Goal: Task Accomplishment & Management: Complete application form

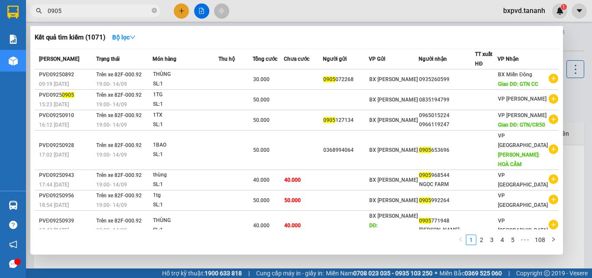
click at [181, 16] on div at bounding box center [296, 139] width 592 height 278
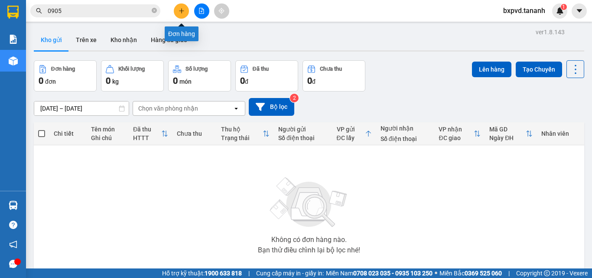
click at [181, 16] on button at bounding box center [181, 10] width 15 height 15
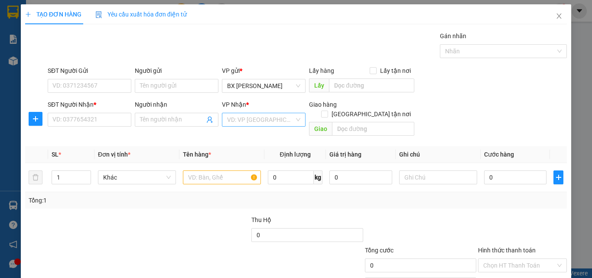
click at [237, 115] on input "search" at bounding box center [260, 119] width 67 height 13
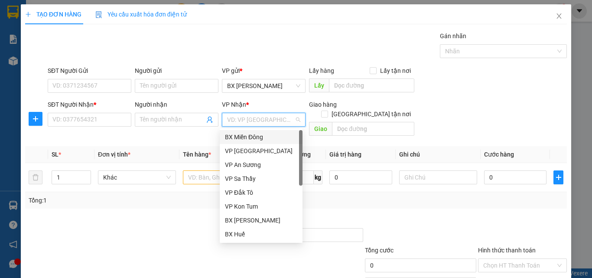
click at [240, 132] on div "BX Miền Đông" at bounding box center [261, 137] width 72 height 10
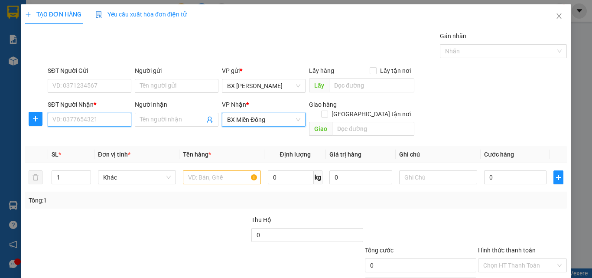
click at [94, 117] on input "SĐT Người Nhận *" at bounding box center [90, 120] width 84 height 14
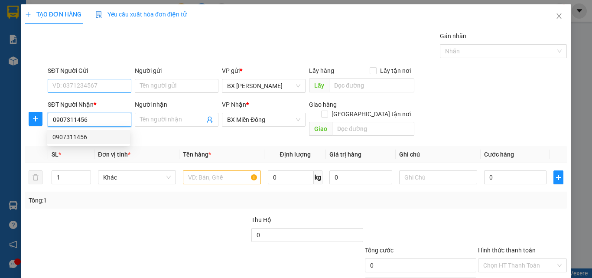
type input "0907311456"
click at [75, 84] on input "SĐT Người Gửi" at bounding box center [90, 86] width 84 height 14
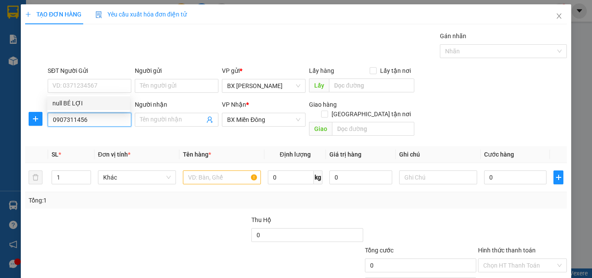
click at [80, 118] on input "0907311456" at bounding box center [90, 120] width 84 height 14
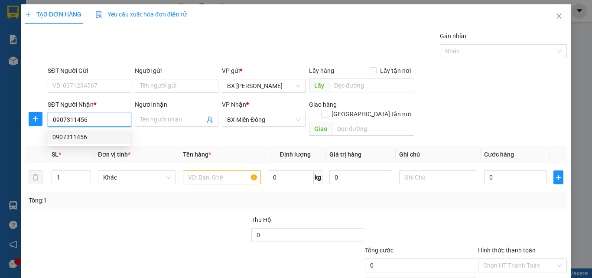
click at [84, 134] on div "0907311456" at bounding box center [88, 137] width 72 height 10
type input "500.000"
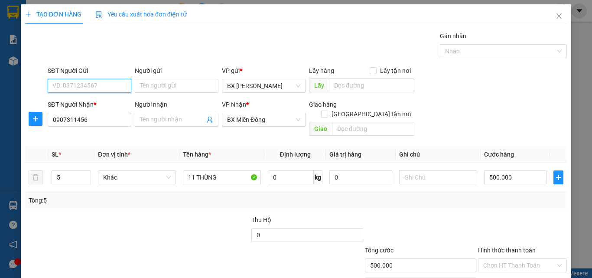
click at [79, 81] on input "SĐT Người Gửi" at bounding box center [90, 86] width 84 height 14
type input "0982030003"
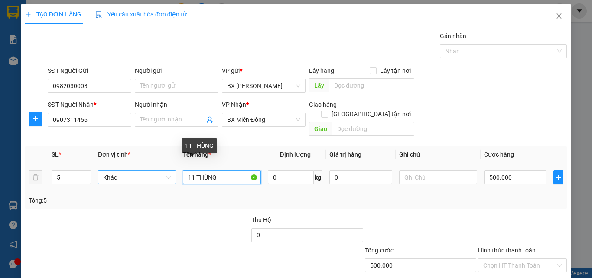
drag, startPoint x: 192, startPoint y: 166, endPoint x: 159, endPoint y: 168, distance: 33.4
click at [159, 168] on tr "5 Khác 11 THÙNG 0 kg 0 500.000" at bounding box center [296, 177] width 542 height 29
type input "THÙNG"
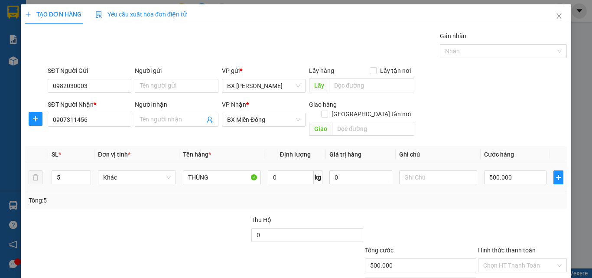
click at [29, 163] on tr "5 Khác THÙNG 0 kg 0 500.000" at bounding box center [296, 177] width 542 height 29
type input "1"
click at [502, 170] on input "500.000" at bounding box center [515, 177] width 62 height 14
type input "5"
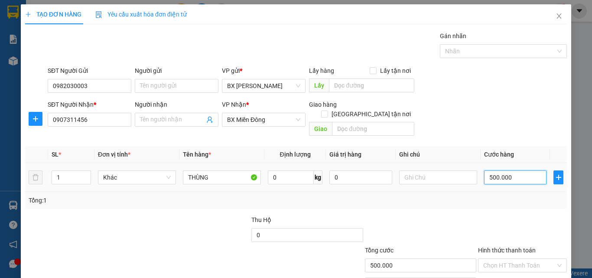
type input "5"
type input "50"
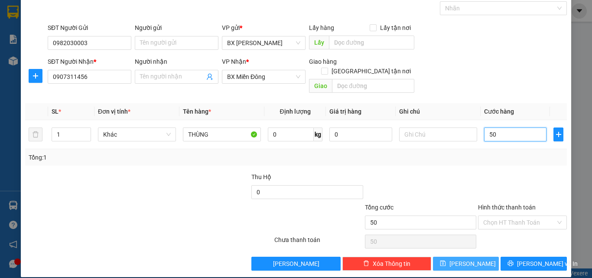
type input "50"
type input "50.000"
click at [480, 256] on button "[PERSON_NAME]" at bounding box center [466, 263] width 66 height 14
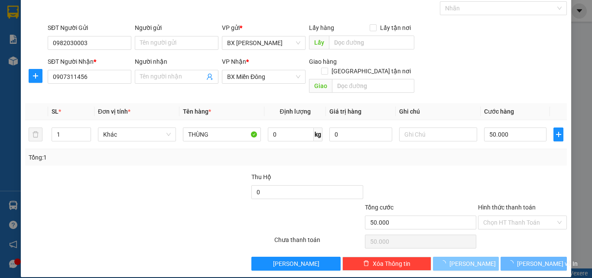
type input "0"
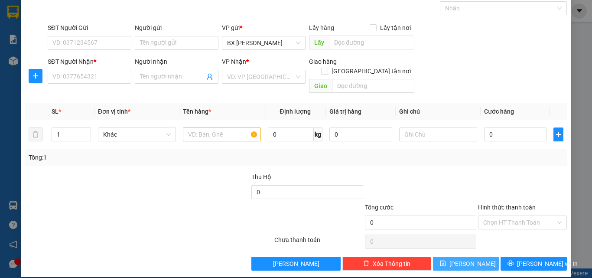
scroll to position [0, 0]
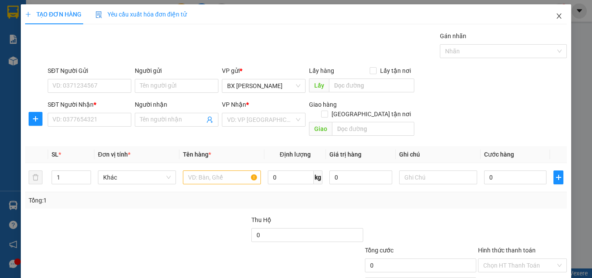
click at [547, 15] on span "Close" at bounding box center [559, 16] width 24 height 24
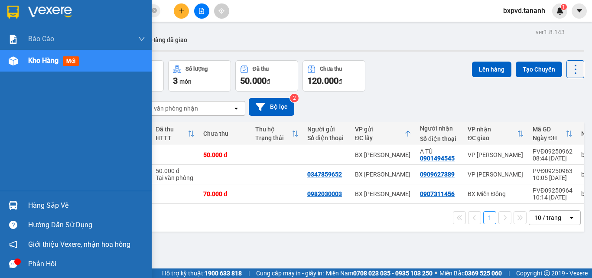
click at [10, 15] on img at bounding box center [12, 12] width 11 height 13
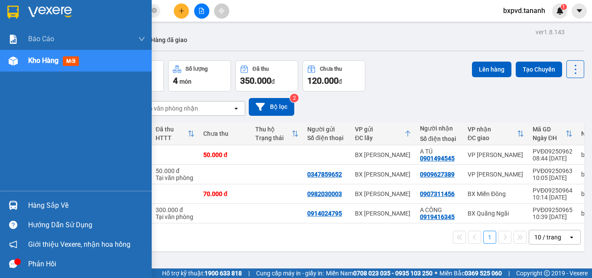
click at [16, 12] on img at bounding box center [12, 12] width 11 height 13
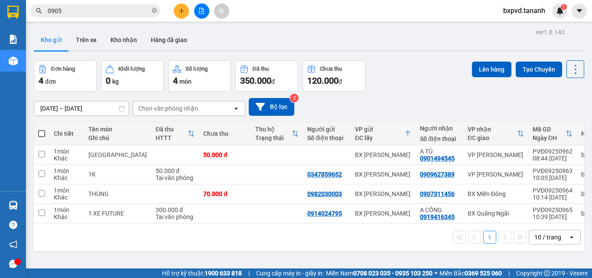
click at [186, 104] on div "Chọn văn phòng nhận" at bounding box center [168, 108] width 60 height 9
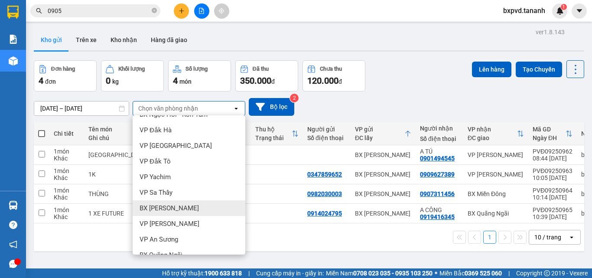
scroll to position [87, 0]
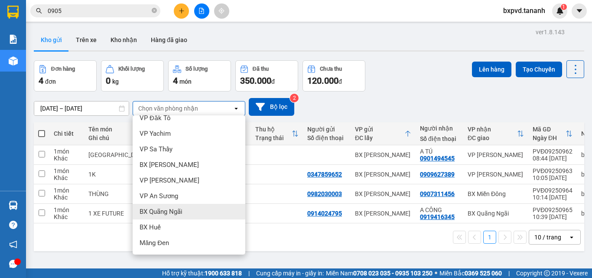
click at [175, 212] on span "BX Quãng Ngãi" at bounding box center [161, 211] width 43 height 9
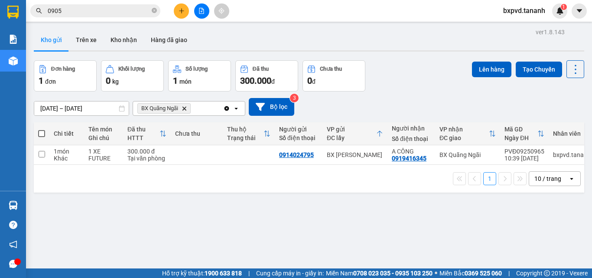
click at [208, 186] on div "1 10 / trang open" at bounding box center [308, 178] width 543 height 15
click at [107, 18] on div "Kết quả tìm kiếm ( 1071 ) Bộ lọc Mã ĐH Trạng thái Món hàng Thu hộ Tổng cước Chư…" at bounding box center [84, 10] width 169 height 15
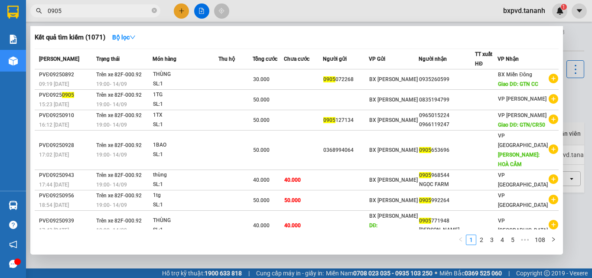
click at [107, 12] on input "0905" at bounding box center [99, 11] width 102 height 10
click at [159, 7] on span "0905" at bounding box center [95, 10] width 130 height 13
click at [153, 13] on icon "close-circle" at bounding box center [154, 10] width 5 height 5
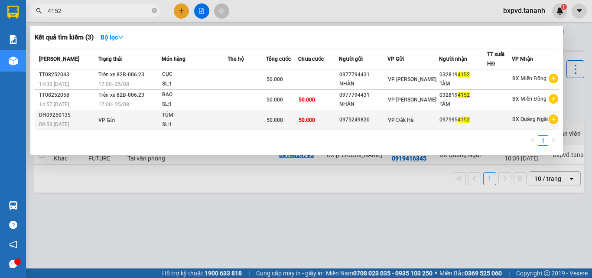
type input "4152"
click at [176, 120] on div "SL: 1" at bounding box center [194, 125] width 65 height 10
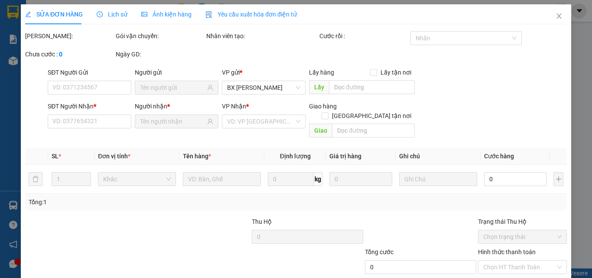
type input "0975249820"
type input "0975954152"
type input "50.000"
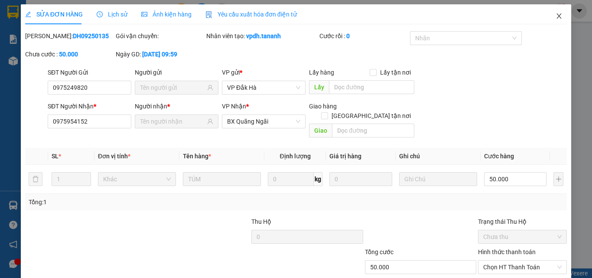
click at [555, 14] on icon "close" at bounding box center [558, 16] width 7 height 7
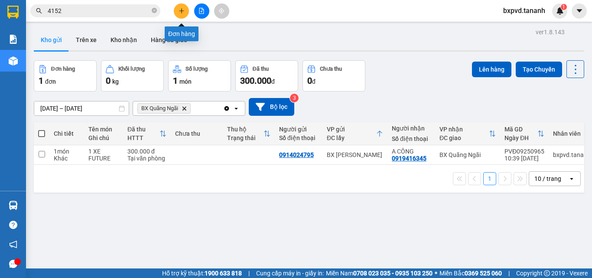
click at [178, 6] on button at bounding box center [181, 10] width 15 height 15
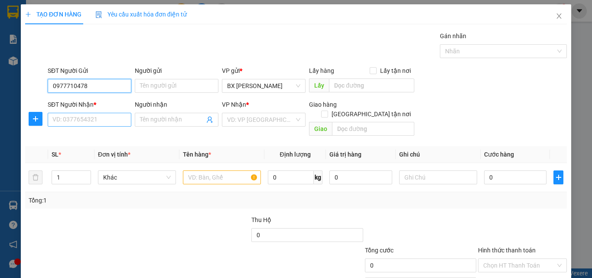
type input "0977710478"
click at [98, 117] on input "SĐT Người Nhận *" at bounding box center [90, 120] width 84 height 14
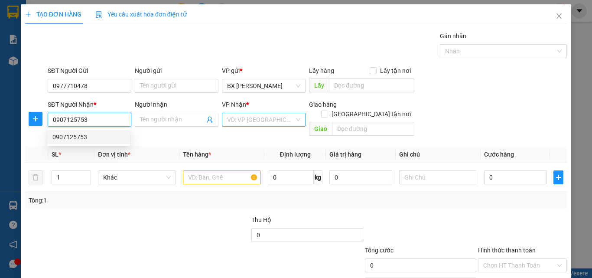
type input "0907125753"
click at [252, 113] on input "search" at bounding box center [260, 119] width 67 height 13
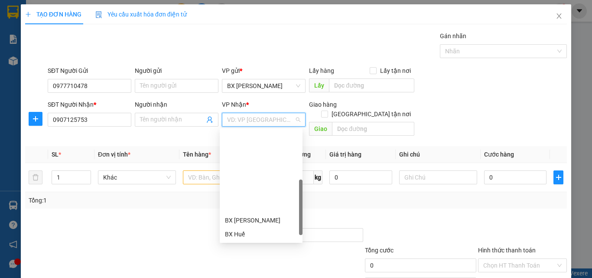
scroll to position [87, 0]
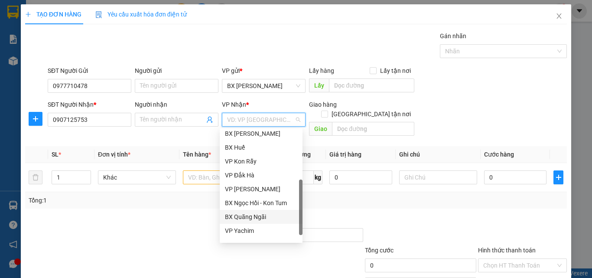
click at [265, 217] on div "BX Quãng Ngãi" at bounding box center [261, 217] width 72 height 10
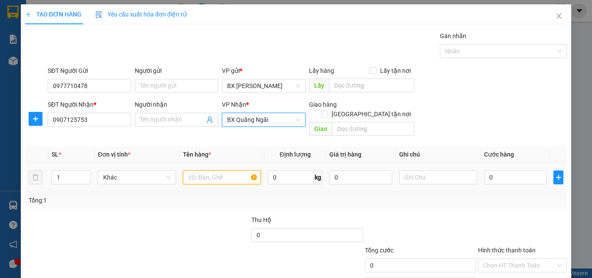
click at [211, 170] on input "text" at bounding box center [222, 177] width 78 height 14
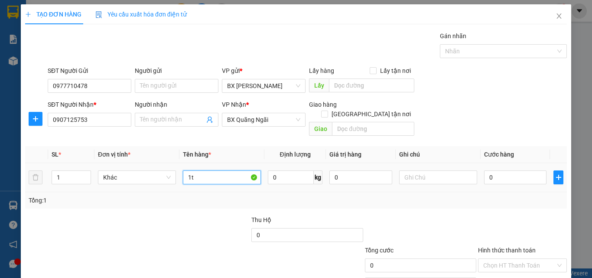
type input "1"
type input "R"
type input "TG"
click at [513, 170] on input "0" at bounding box center [515, 177] width 62 height 14
type input "1"
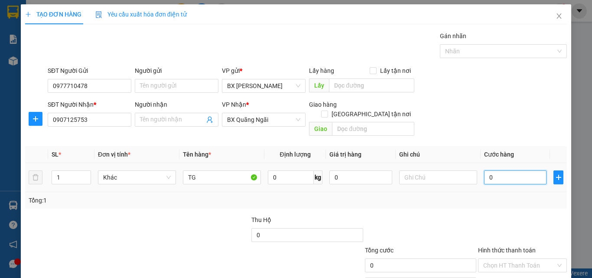
type input "1"
type input "10"
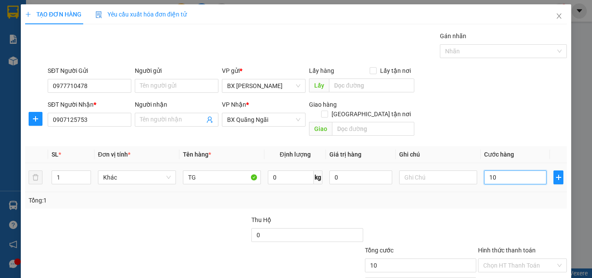
type input "100"
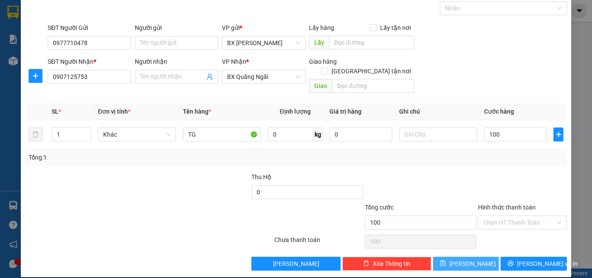
type input "100.000"
click at [480, 257] on button "[PERSON_NAME]" at bounding box center [466, 263] width 66 height 14
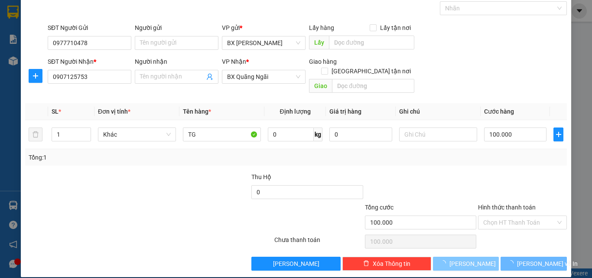
type input "0"
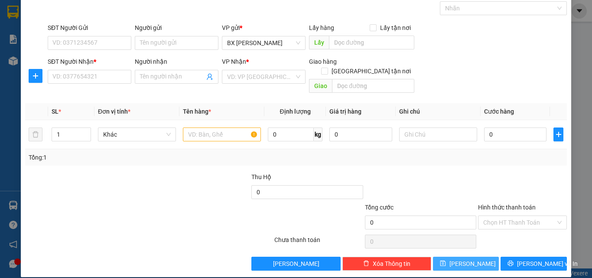
scroll to position [42, 0]
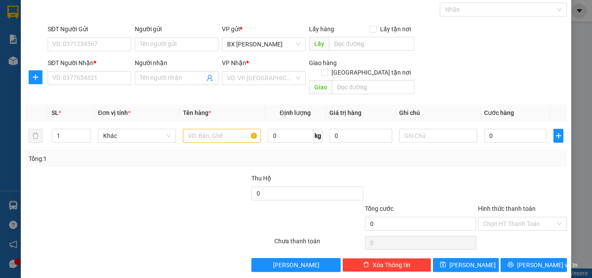
click at [321, 161] on div "Transit Pickup Surcharge Ids Transit Deliver Surcharge Ids Transit Deliver Surc…" at bounding box center [296, 131] width 542 height 282
drag, startPoint x: 321, startPoint y: 161, endPoint x: 97, endPoint y: 44, distance: 252.1
click at [97, 44] on input "SĐT Người Gửi" at bounding box center [90, 44] width 84 height 14
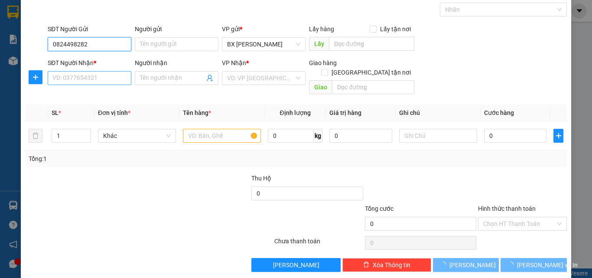
type input "0824498282"
click at [88, 74] on input "SĐT Người Nhận *" at bounding box center [90, 78] width 84 height 14
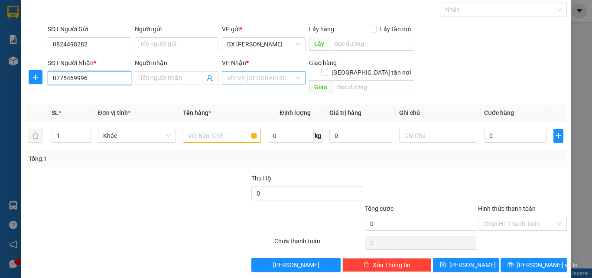
type input "0775469996"
click at [244, 78] on input "search" at bounding box center [260, 77] width 67 height 13
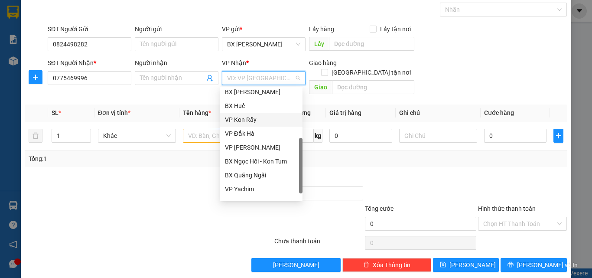
scroll to position [97, 0]
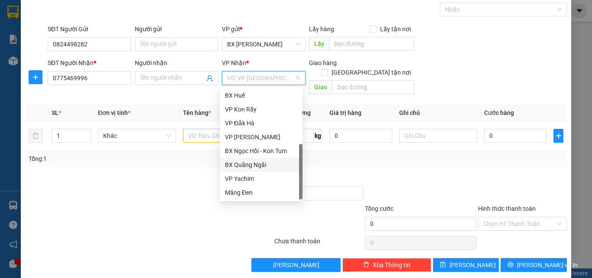
click at [257, 165] on div "BX Quãng Ngãi" at bounding box center [261, 165] width 72 height 10
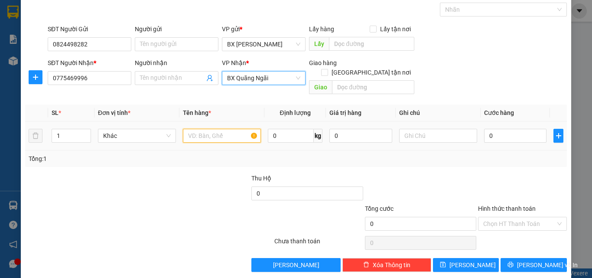
click at [216, 129] on input "text" at bounding box center [222, 136] width 78 height 14
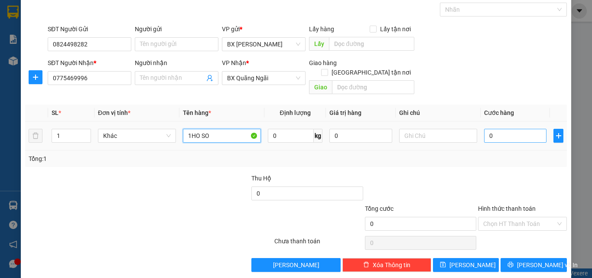
type input "1HO SO"
click at [517, 129] on input "0" at bounding box center [515, 136] width 62 height 14
type input "3"
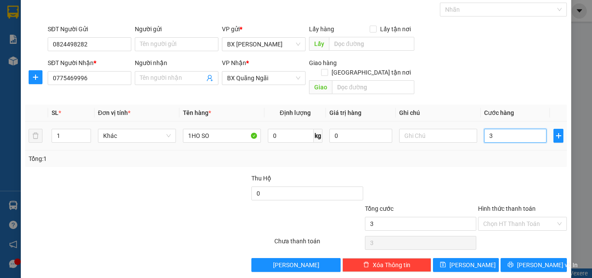
type input "30"
type input "30.000"
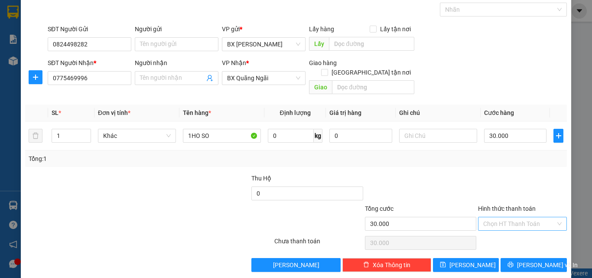
click at [484, 217] on input "Hình thức thanh toán" at bounding box center [519, 223] width 72 height 13
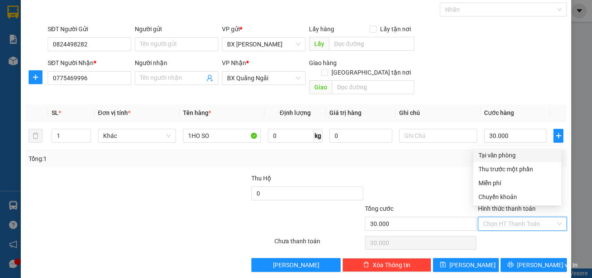
click at [504, 156] on div "Tại văn phòng" at bounding box center [517, 155] width 78 height 10
type input "0"
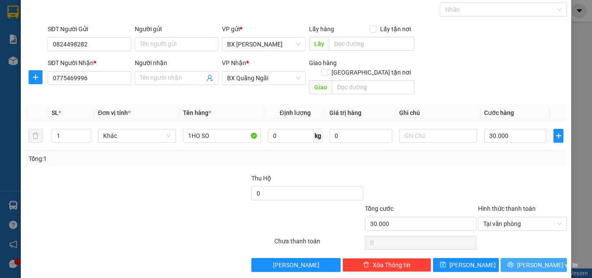
click at [513, 262] on icon "printer" at bounding box center [511, 265] width 6 height 6
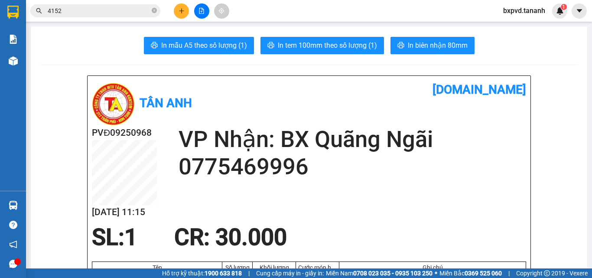
click at [181, 14] on button at bounding box center [181, 10] width 15 height 15
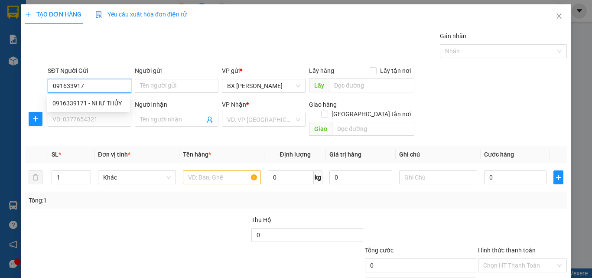
type input "0916339171"
click at [93, 98] on div "0916339171 - NHƯ THỦY" at bounding box center [88, 103] width 72 height 10
type input "NHƯ THỦY"
type input "0976925186"
type input "CẨM ANH"
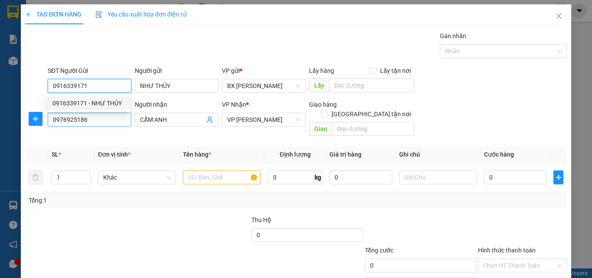
type input "70.000"
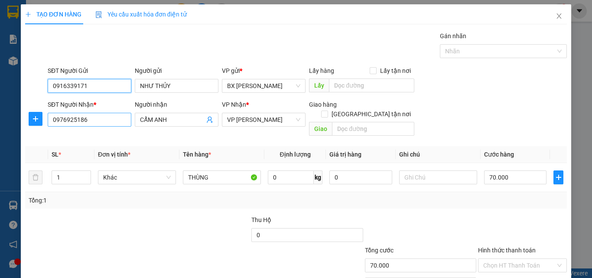
type input "0916339171"
click at [104, 117] on input "0976925186" at bounding box center [90, 120] width 84 height 14
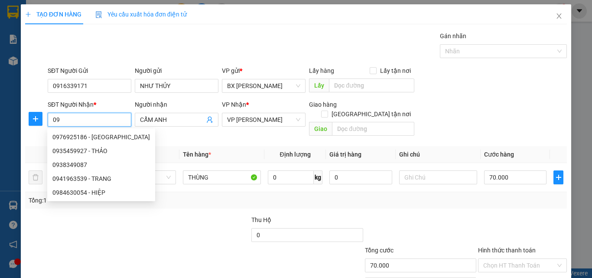
type input "0"
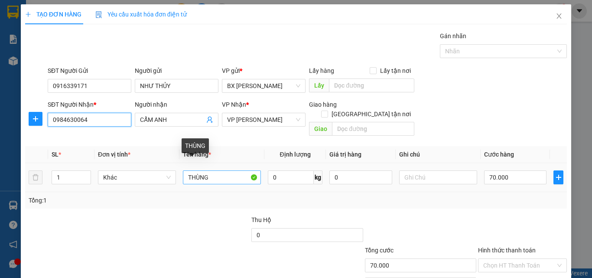
type input "0984630064"
drag, startPoint x: 217, startPoint y: 167, endPoint x: 143, endPoint y: 160, distance: 74.9
click at [142, 163] on tr "1 Khác THÙNG 0 kg 0 70.000" at bounding box center [296, 177] width 542 height 29
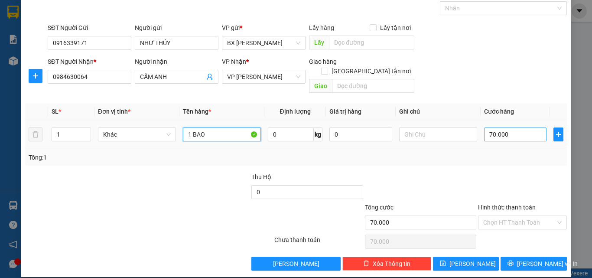
type input "1 BAO"
click at [506, 127] on input "70.000" at bounding box center [515, 134] width 62 height 14
type input "5"
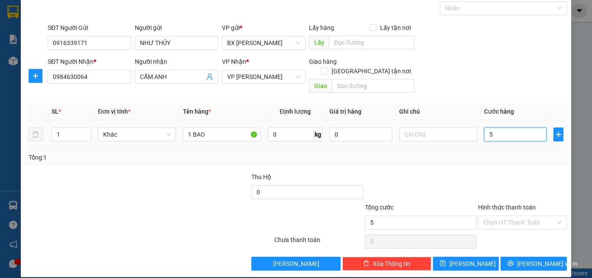
type input "50"
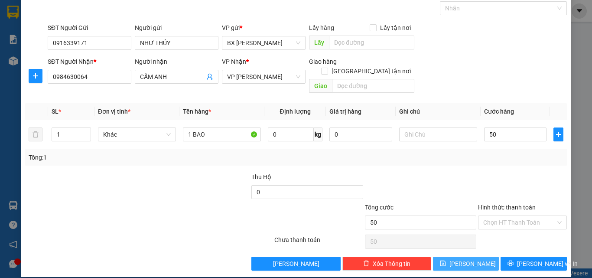
type input "50.000"
click at [484, 256] on button "[PERSON_NAME]" at bounding box center [466, 263] width 66 height 14
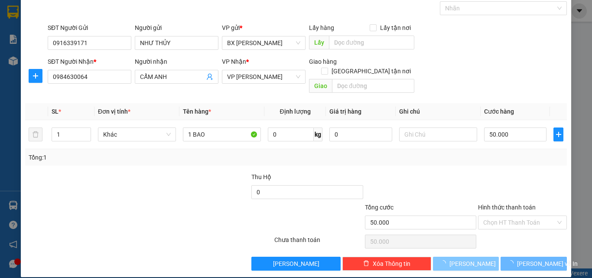
type input "0"
